Goal: Task Accomplishment & Management: Manage account settings

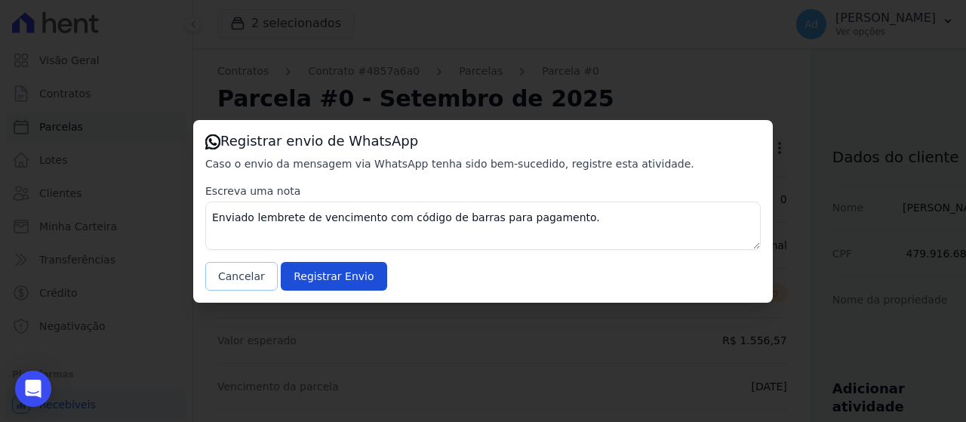
click at [242, 284] on button "Cancelar" at bounding box center [241, 276] width 72 height 29
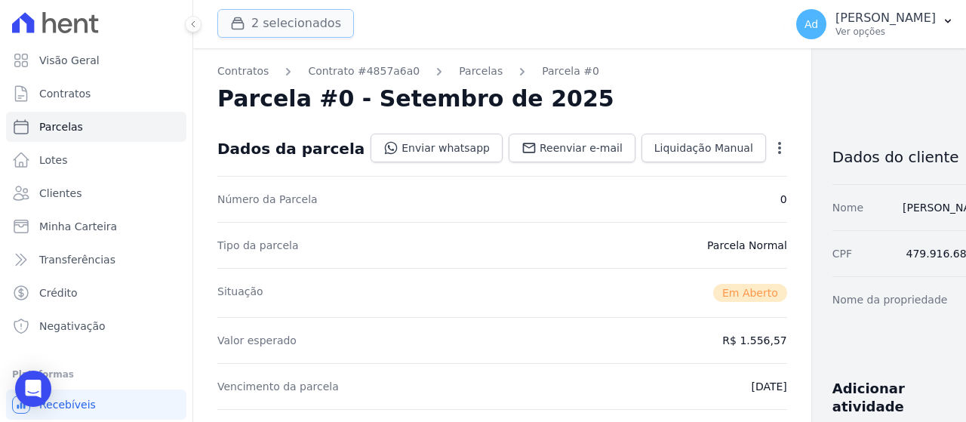
click at [258, 26] on button "2 selecionados" at bounding box center [285, 23] width 137 height 29
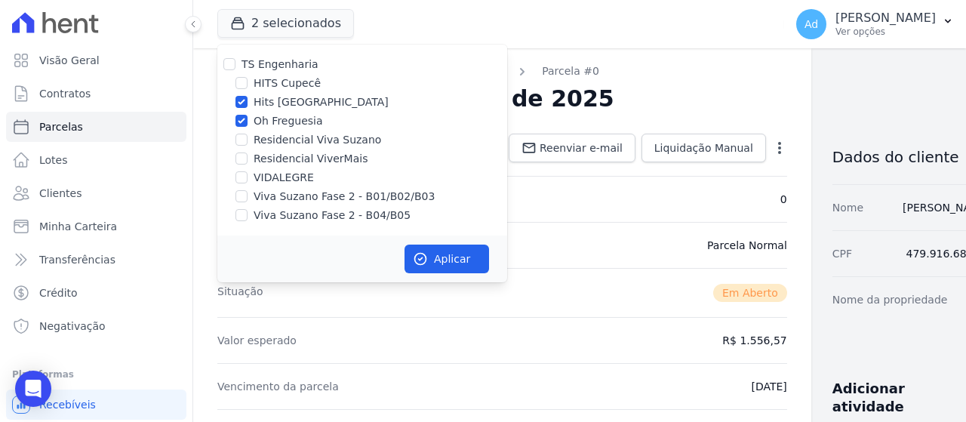
click at [270, 120] on label "Oh Freguesia" at bounding box center [288, 121] width 69 height 16
click at [248, 120] on input "Oh Freguesia" at bounding box center [241, 121] width 12 height 12
checkbox input "false"
click at [432, 263] on button "Aplicar" at bounding box center [447, 259] width 85 height 29
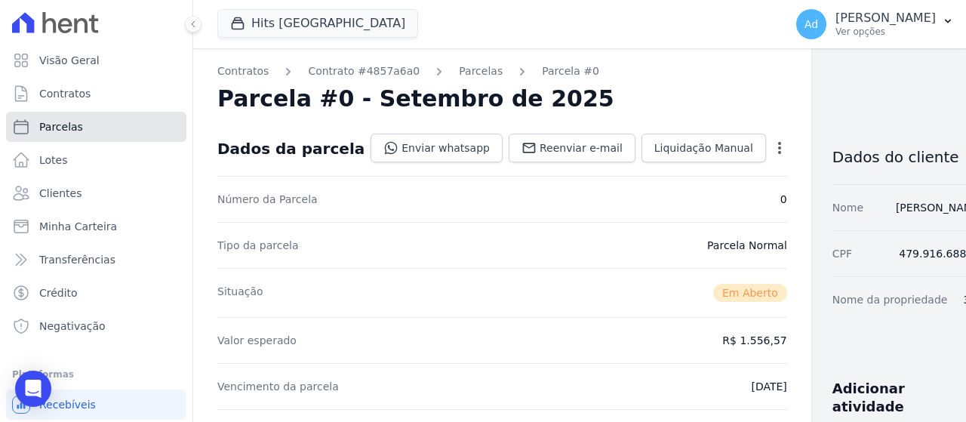
click at [112, 128] on link "Parcelas" at bounding box center [96, 127] width 180 height 30
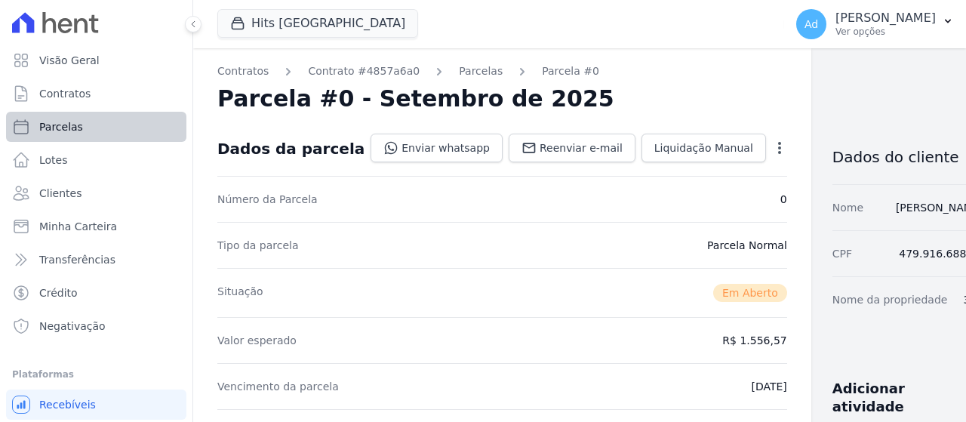
select select
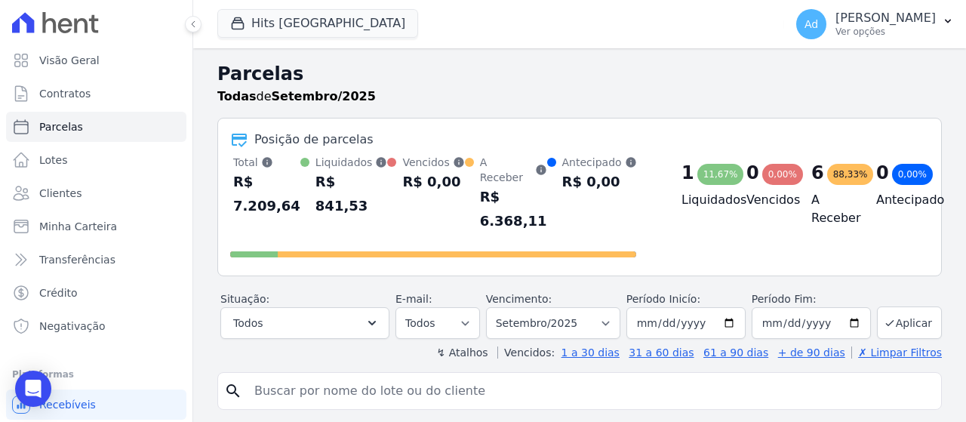
click at [322, 376] on input "search" at bounding box center [590, 391] width 690 height 30
type input "508"
select select
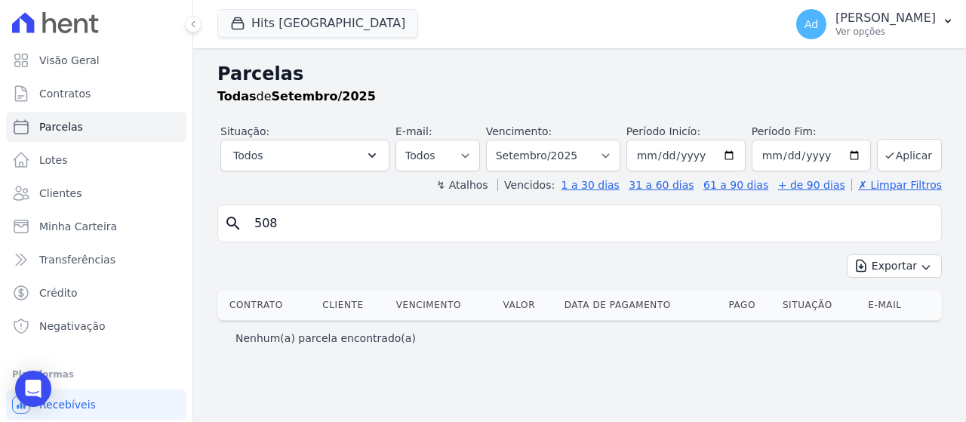
drag, startPoint x: 336, startPoint y: 227, endPoint x: 192, endPoint y: 235, distance: 144.4
click at [192, 235] on div "Visão Geral Contratos [GEOGRAPHIC_DATA] Lotes Clientes Minha Carteira Transferê…" at bounding box center [483, 211] width 966 height 422
click at [91, 191] on link "Clientes" at bounding box center [96, 193] width 180 height 30
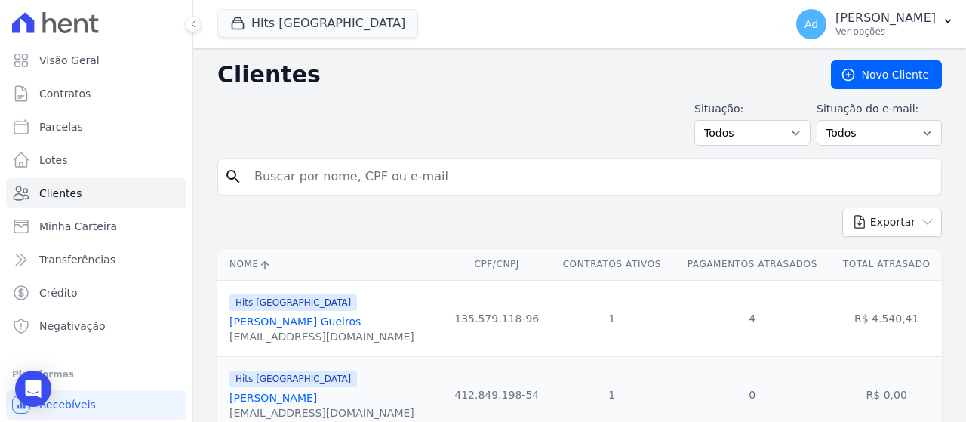
click at [382, 167] on input "search" at bounding box center [590, 177] width 690 height 30
type input "[PERSON_NAME]"
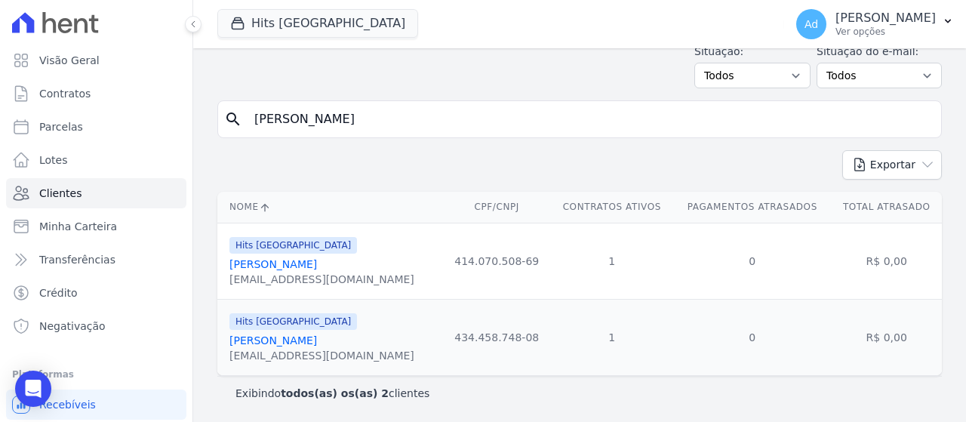
click at [317, 340] on link "[PERSON_NAME]" at bounding box center [273, 340] width 88 height 12
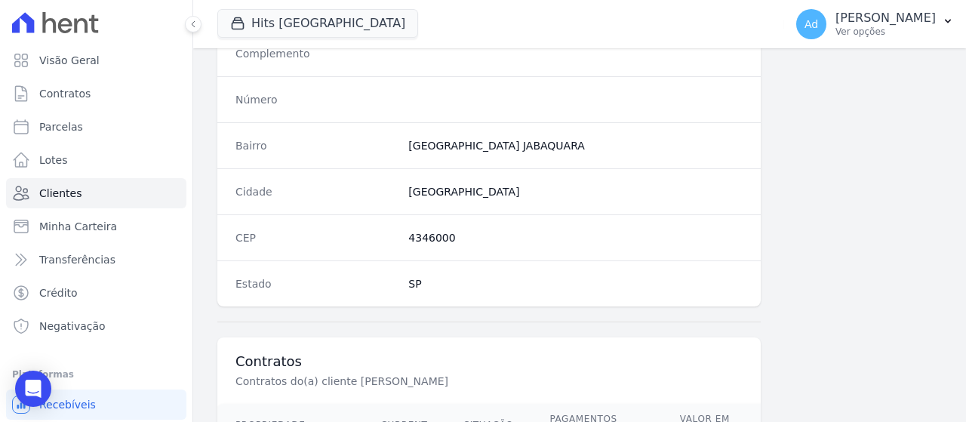
scroll to position [1002, 0]
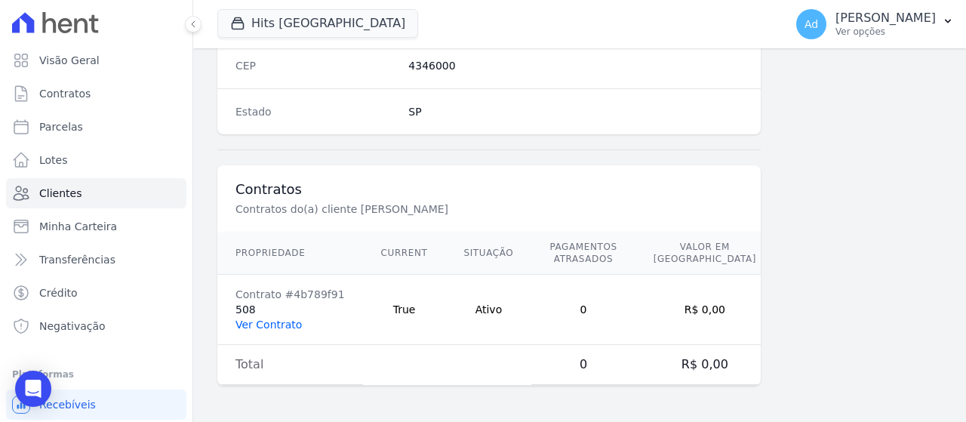
click at [248, 326] on link "Ver Contrato" at bounding box center [268, 325] width 66 height 12
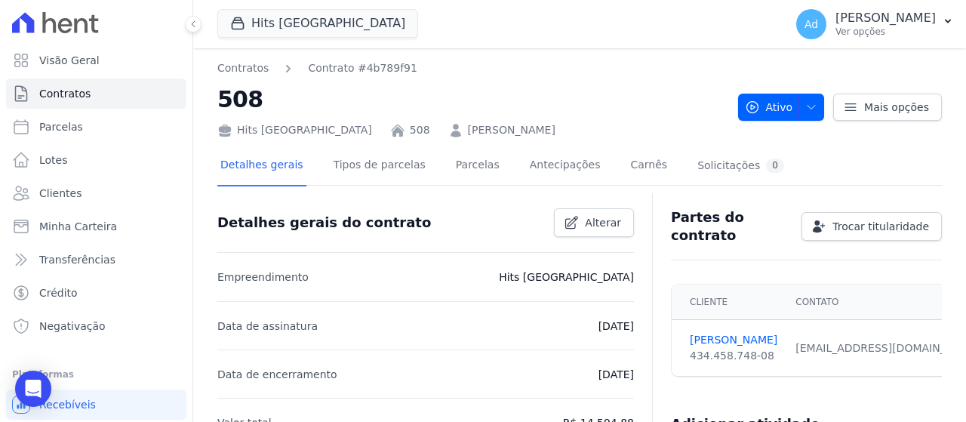
scroll to position [75, 0]
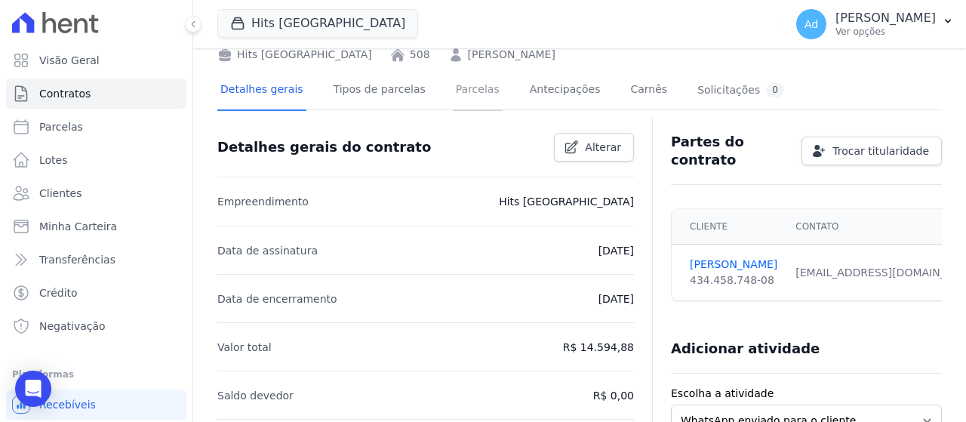
click at [453, 88] on link "Parcelas" at bounding box center [478, 91] width 50 height 40
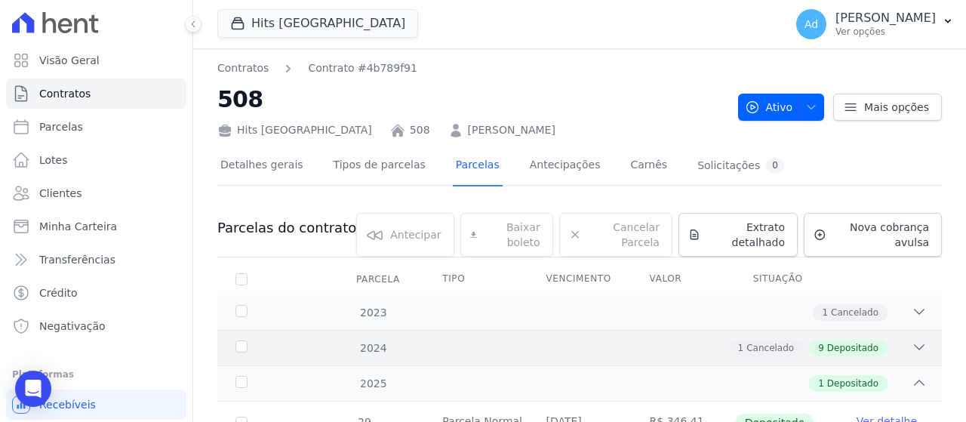
scroll to position [67, 0]
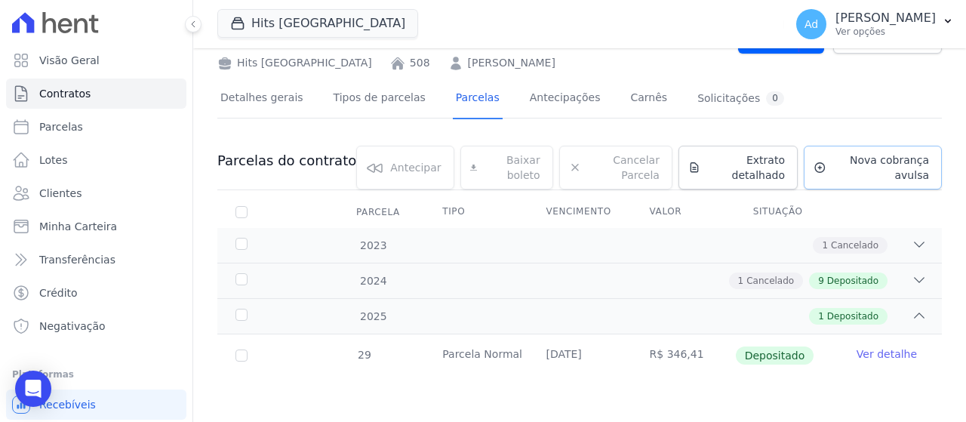
click at [833, 173] on span "Nova cobrança avulsa" at bounding box center [881, 167] width 97 height 30
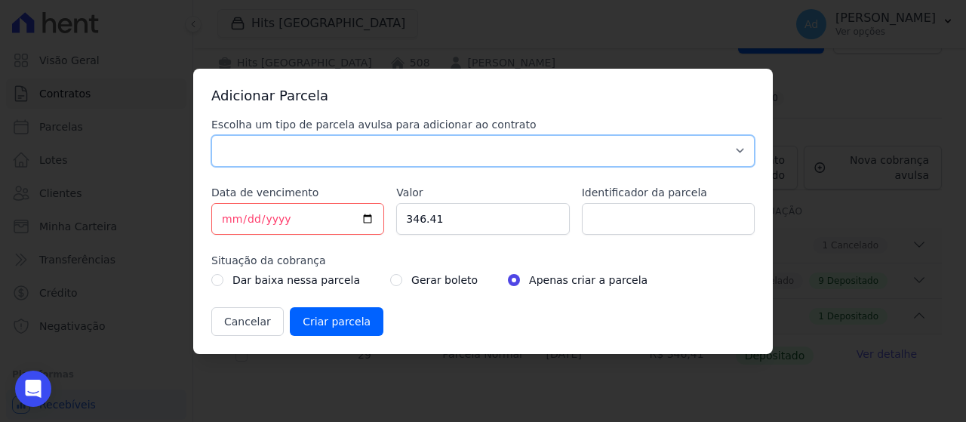
click at [377, 149] on select "Parcela Normal Sinal Caução Intercalada Chaves Pré Chaves Pós Chaves Taxas Quit…" at bounding box center [482, 151] width 543 height 32
select select "standard"
click at [211, 135] on select "Parcela Normal Sinal Caução Intercalada Chaves Pré Chaves Pós Chaves Taxas Quit…" at bounding box center [482, 151] width 543 height 32
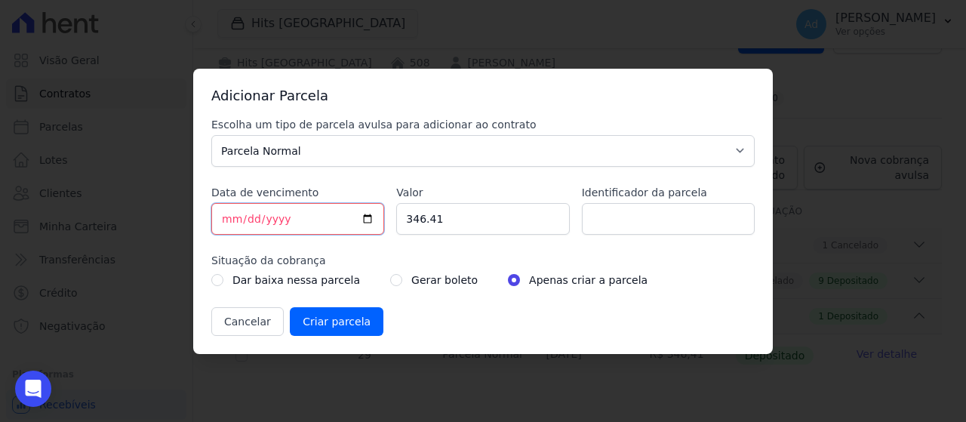
click at [223, 220] on input "[DATE]" at bounding box center [297, 219] width 173 height 32
type input "[DATE]"
drag, startPoint x: 465, startPoint y: 223, endPoint x: 356, endPoint y: 220, distance: 109.5
click at [359, 220] on div "Escolha um tipo de parcela avulsa para adicionar ao contrato Parcela Normal Sin…" at bounding box center [482, 226] width 543 height 219
click at [434, 220] on input "Valor" at bounding box center [482, 219] width 173 height 32
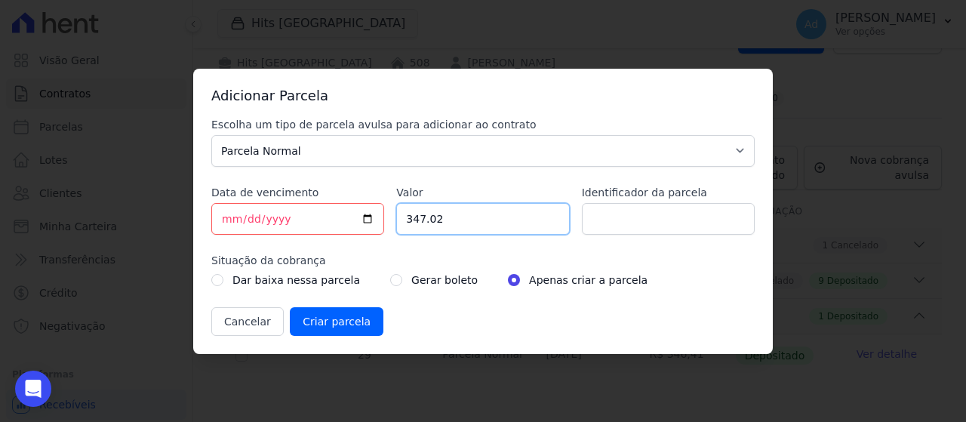
type input "347.02"
click at [620, 217] on input "Identificador da parcela" at bounding box center [668, 219] width 173 height 32
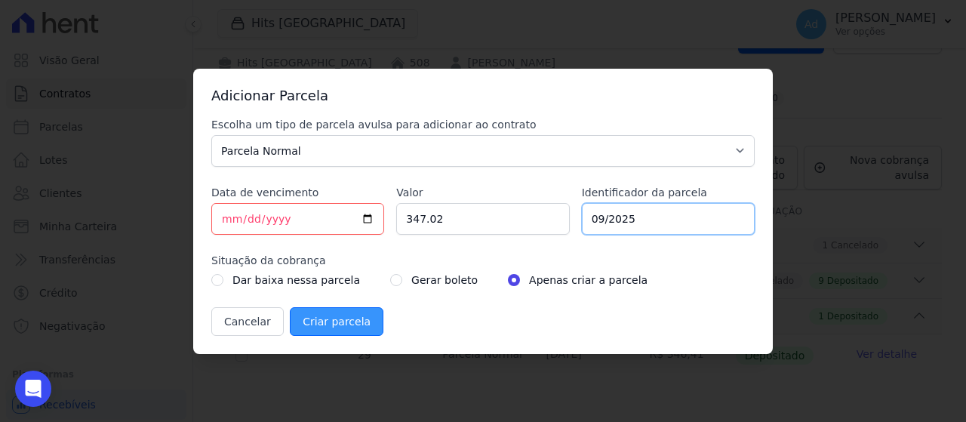
type input "09/2025"
click at [297, 320] on input "Criar parcela" at bounding box center [337, 321] width 94 height 29
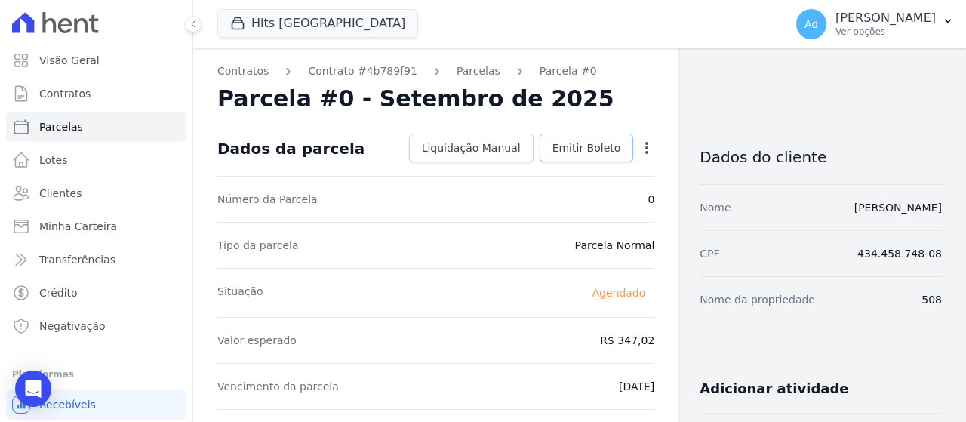
click at [589, 142] on span "Emitir Boleto" at bounding box center [587, 147] width 69 height 15
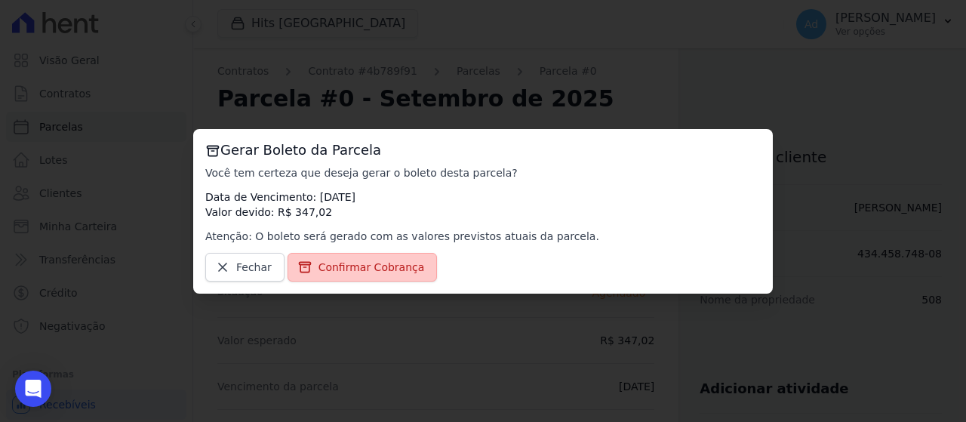
click at [397, 271] on span "Confirmar Cobrança" at bounding box center [372, 267] width 106 height 15
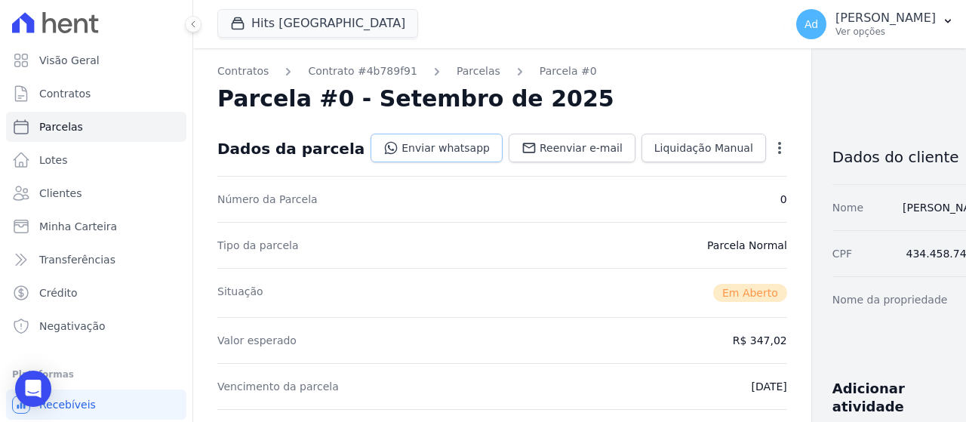
click at [390, 147] on link "Enviar whatsapp" at bounding box center [437, 148] width 132 height 29
